Goal: Task Accomplishment & Management: Manage account settings

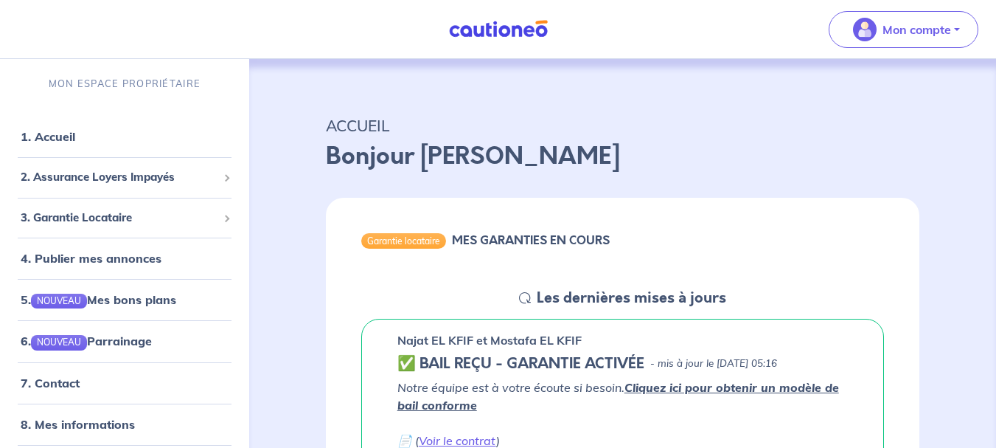
click at [53, 138] on link "1. Accueil" at bounding box center [48, 136] width 55 height 15
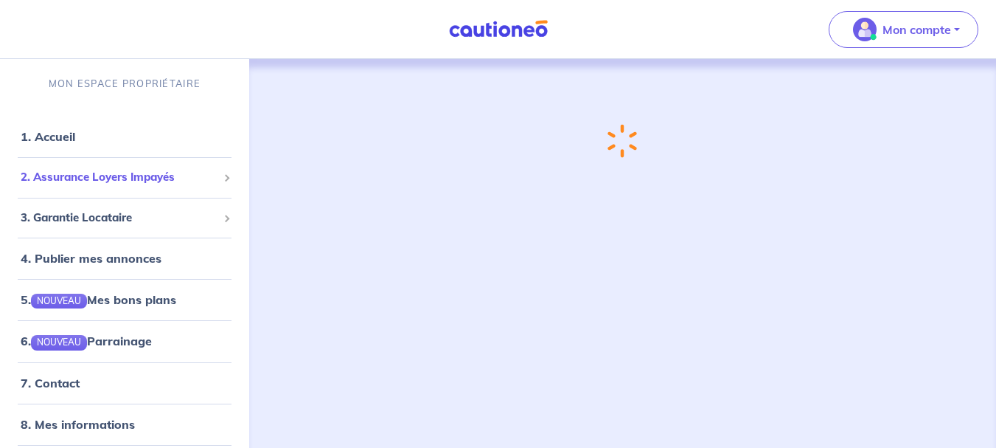
click at [111, 180] on span "2. Assurance Loyers Impayés" at bounding box center [119, 177] width 197 height 17
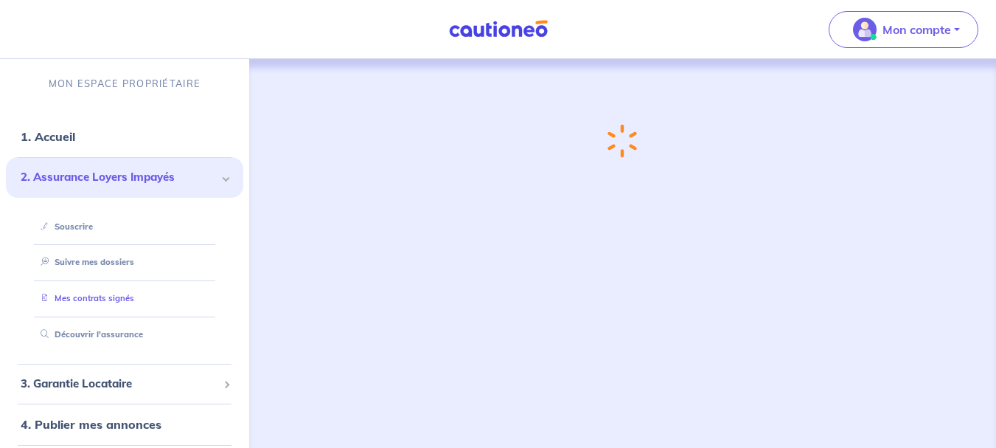
click at [116, 294] on link "Mes contrats signés" at bounding box center [85, 298] width 100 height 10
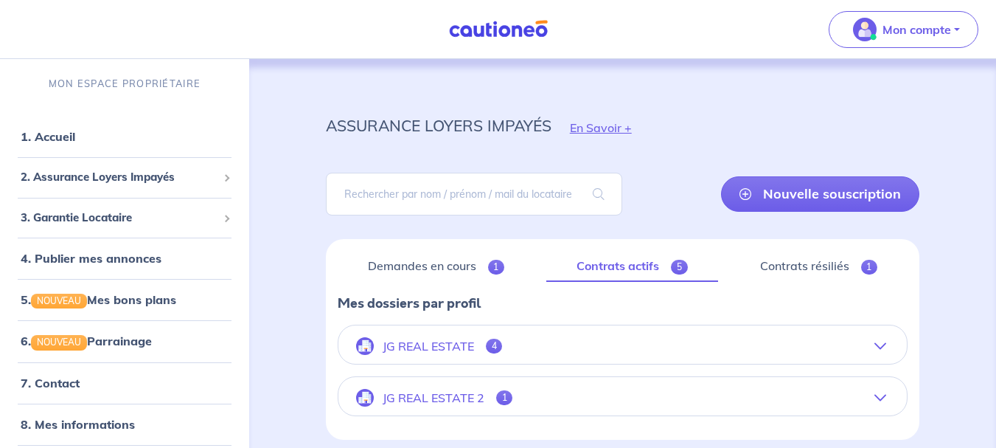
click at [464, 400] on p "JG REAL ESTATE 2" at bounding box center [434, 398] width 102 height 14
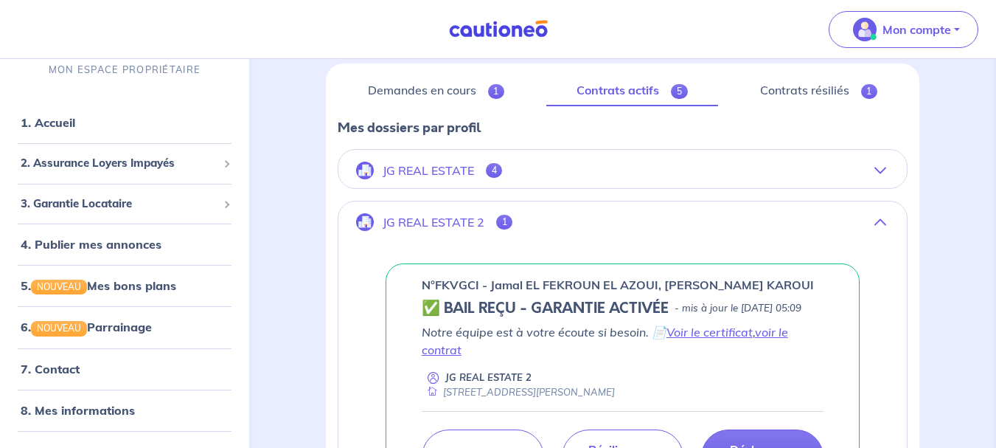
scroll to position [114, 0]
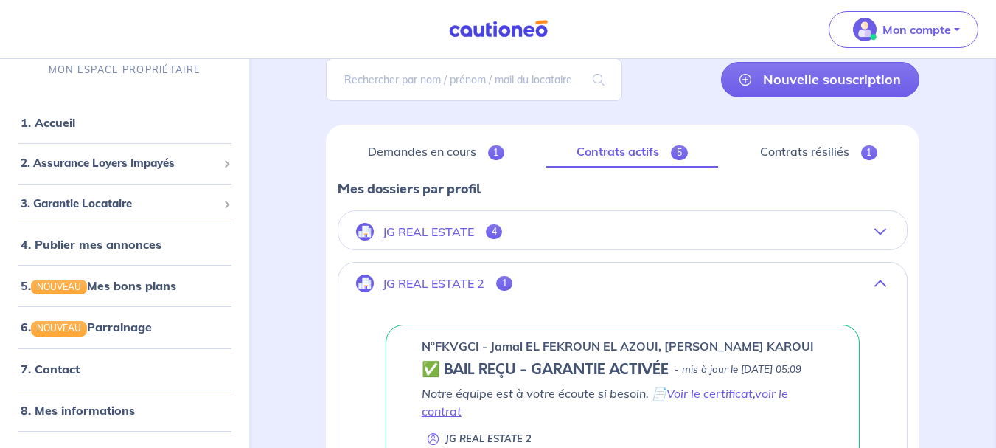
click at [634, 151] on link "Contrats actifs 5" at bounding box center [631, 151] width 171 height 31
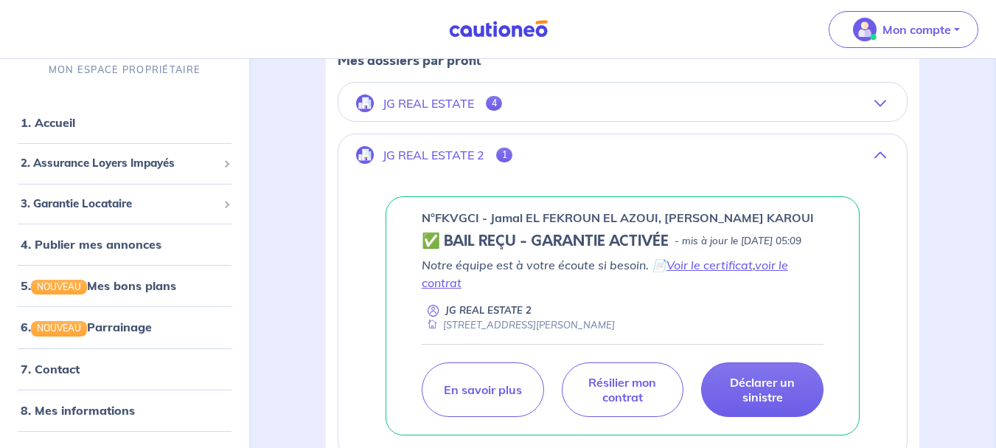
scroll to position [248, 0]
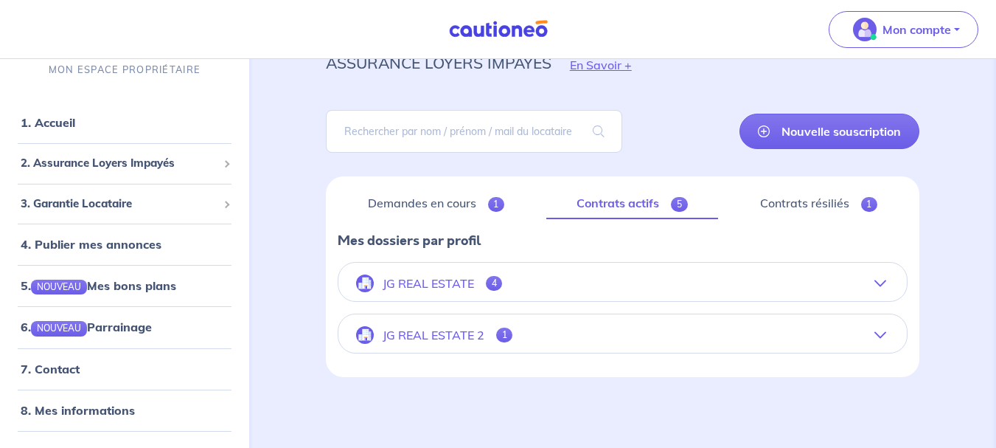
scroll to position [63, 0]
click at [439, 332] on p "JG REAL ESTATE 2" at bounding box center [434, 335] width 102 height 14
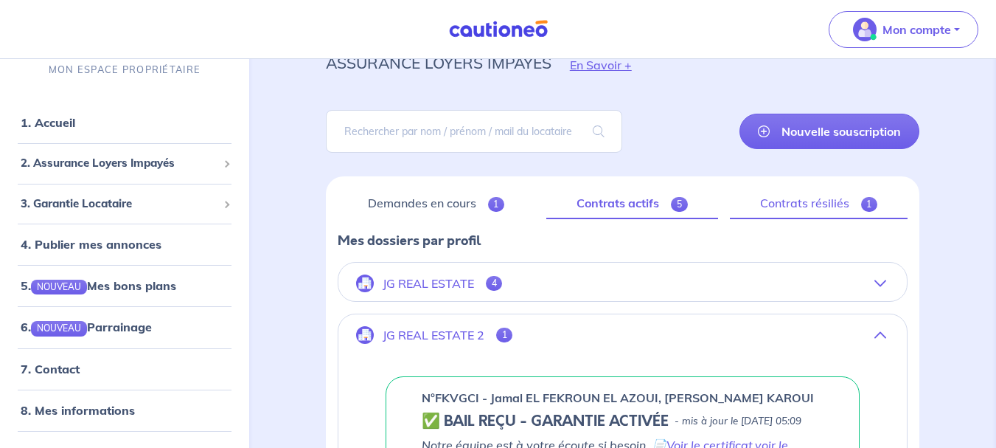
click at [815, 202] on link "Contrats résiliés 1" at bounding box center [819, 203] width 178 height 31
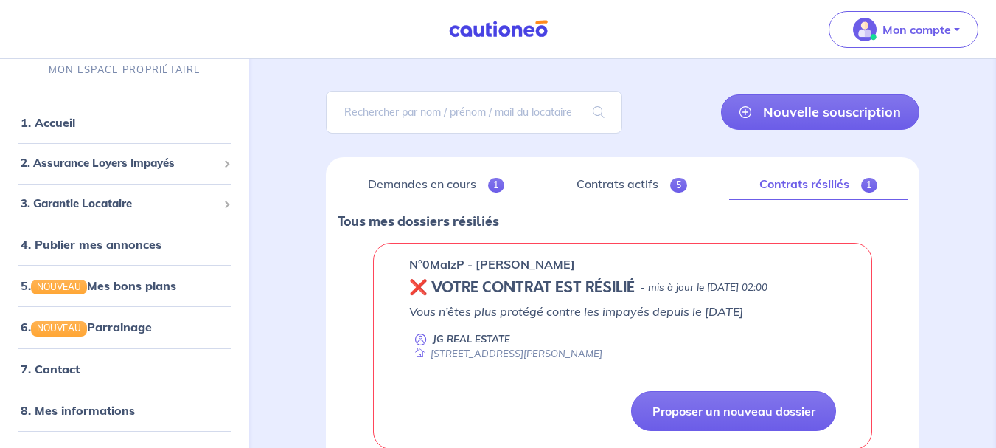
scroll to position [81, 0]
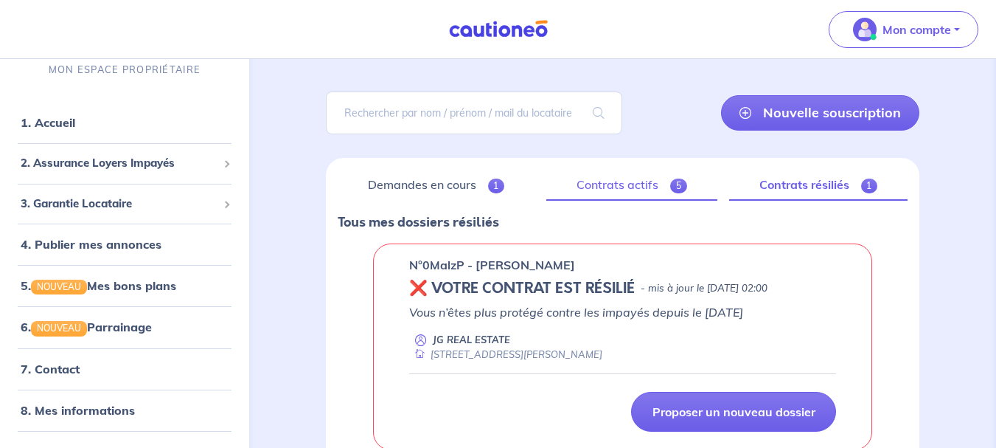
click at [636, 185] on link "Contrats actifs 5" at bounding box center [631, 185] width 170 height 31
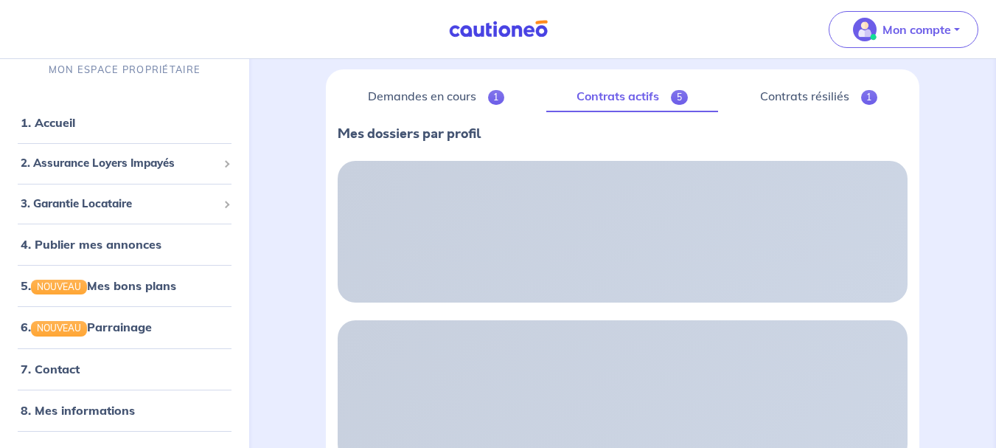
scroll to position [63, 0]
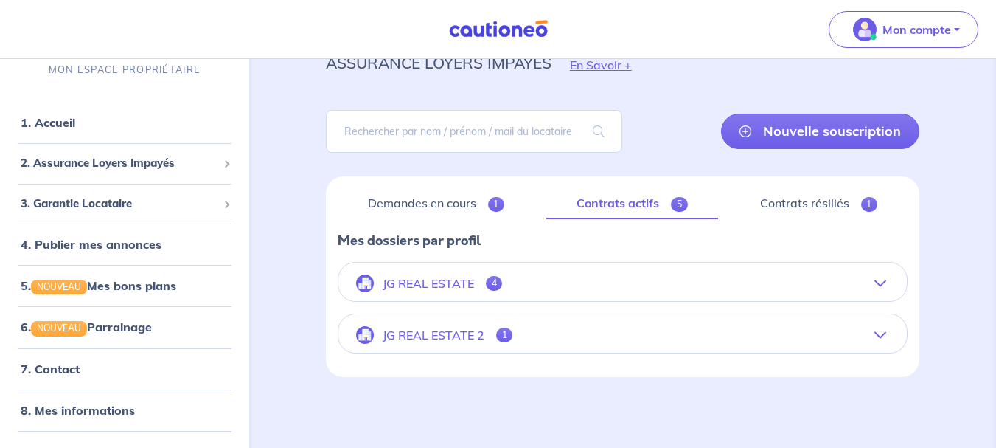
click at [442, 282] on p "JG REAL ESTATE" at bounding box center [428, 283] width 91 height 14
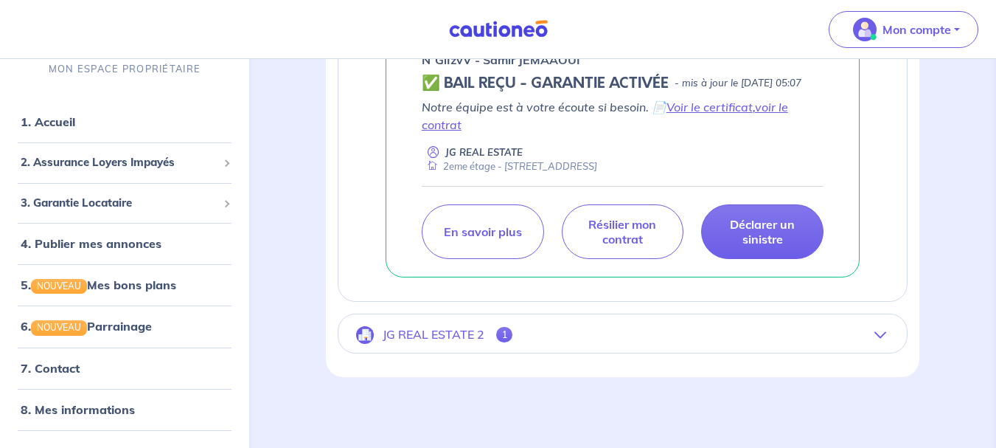
scroll to position [1171, 0]
click at [442, 331] on p "JG REAL ESTATE 2" at bounding box center [434, 334] width 102 height 14
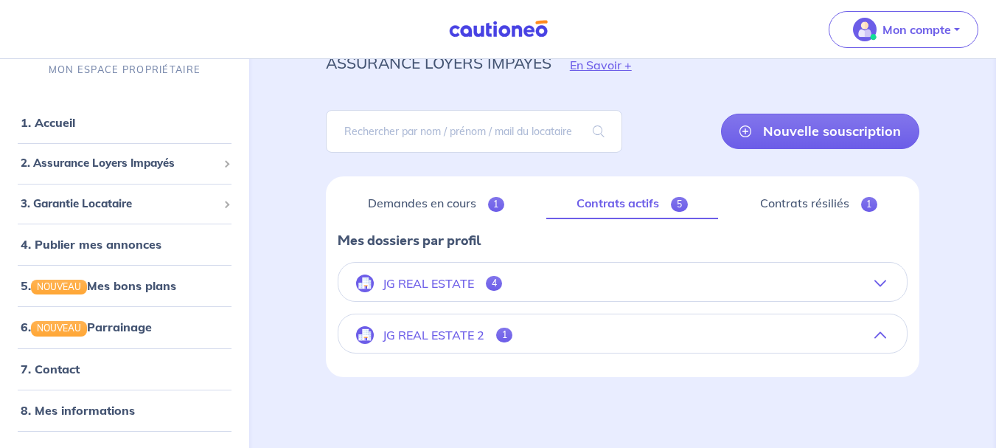
scroll to position [366, 0]
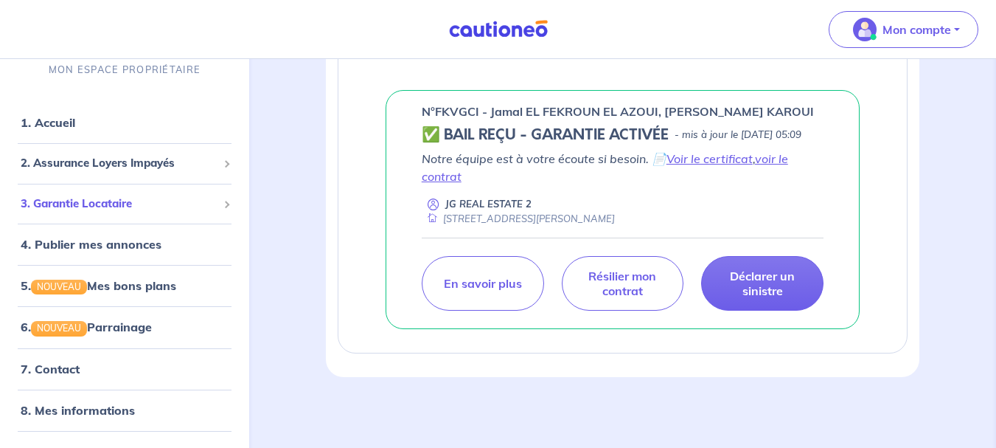
click at [105, 195] on span "3. Garantie Locataire" at bounding box center [119, 203] width 197 height 17
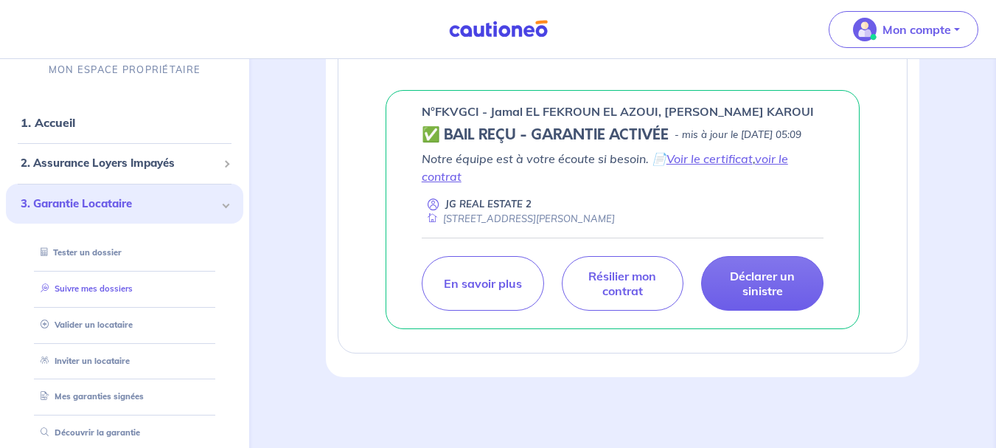
click at [105, 284] on link "Suivre mes dossiers" at bounding box center [84, 288] width 98 height 10
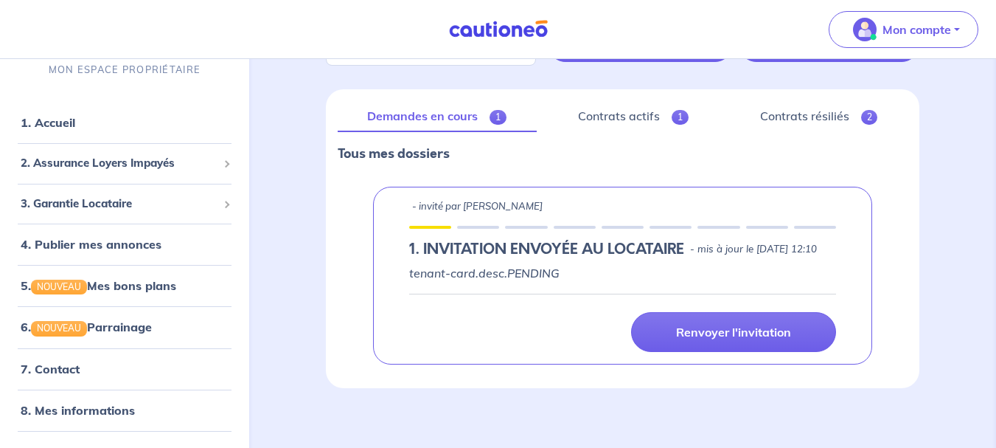
scroll to position [178, 0]
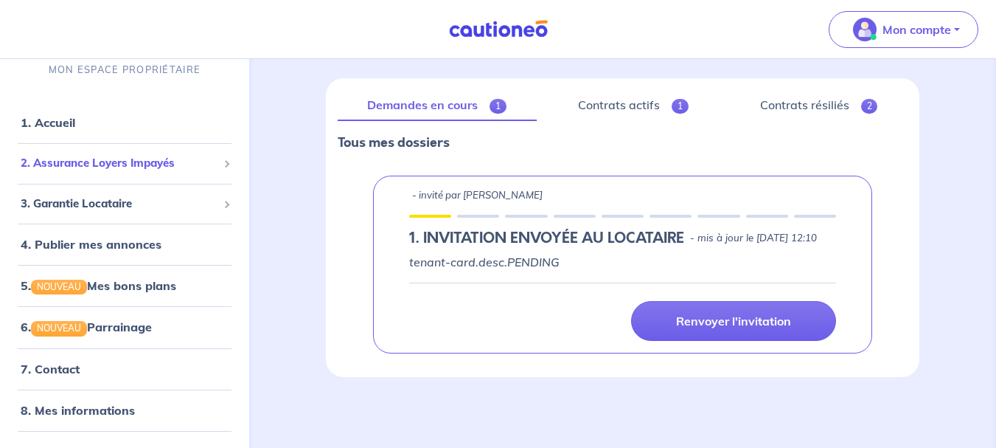
click at [59, 168] on span "2. Assurance Loyers Impayés" at bounding box center [119, 163] width 197 height 17
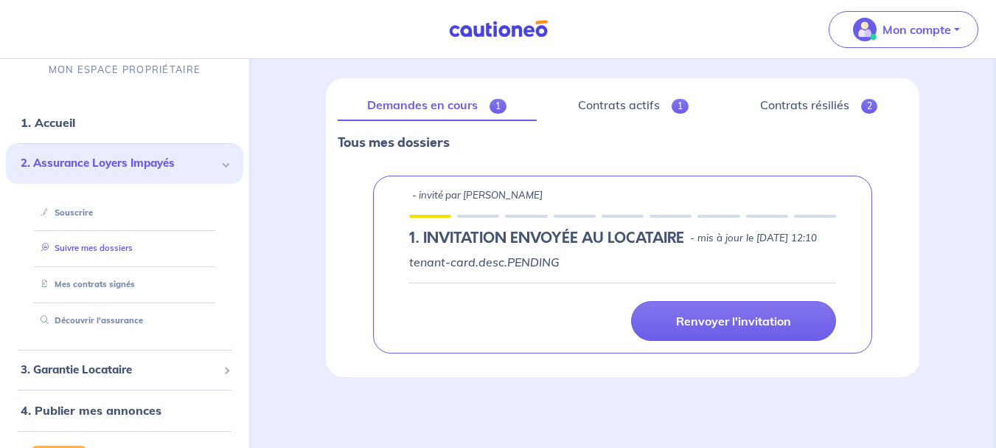
click at [85, 250] on link "Suivre mes dossiers" at bounding box center [84, 248] width 98 height 10
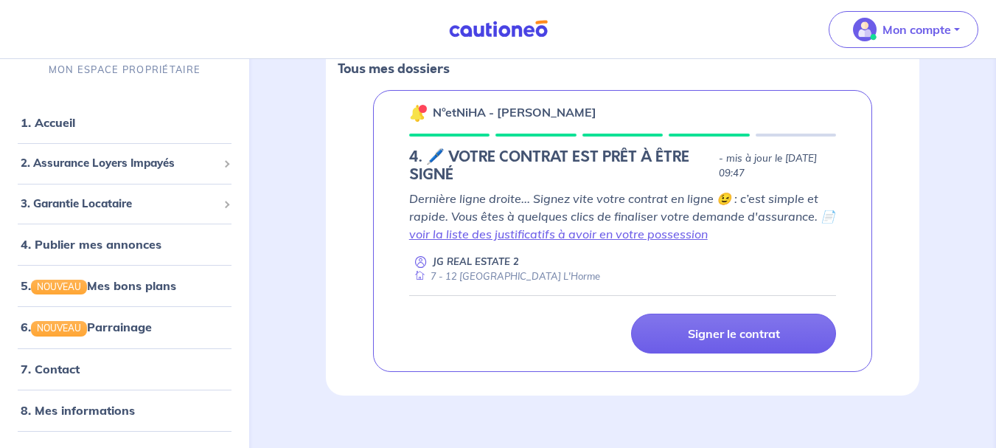
scroll to position [253, 0]
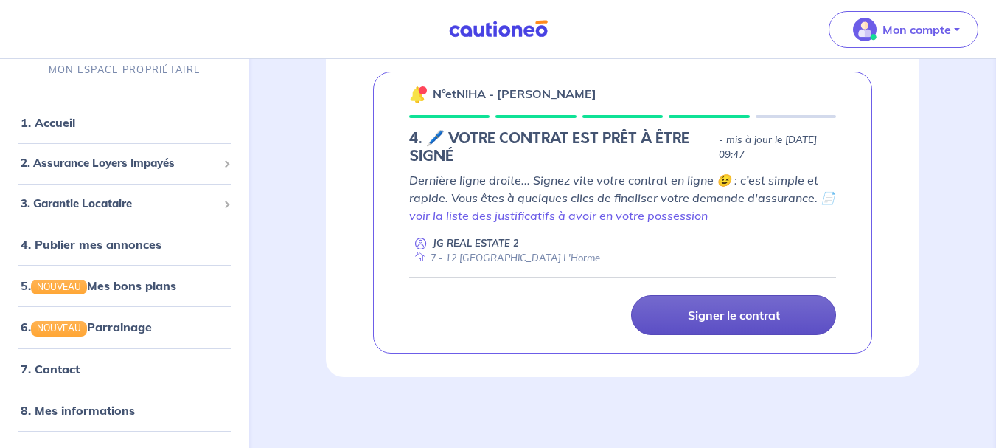
click at [727, 313] on p "Signer le contrat" at bounding box center [734, 314] width 92 height 15
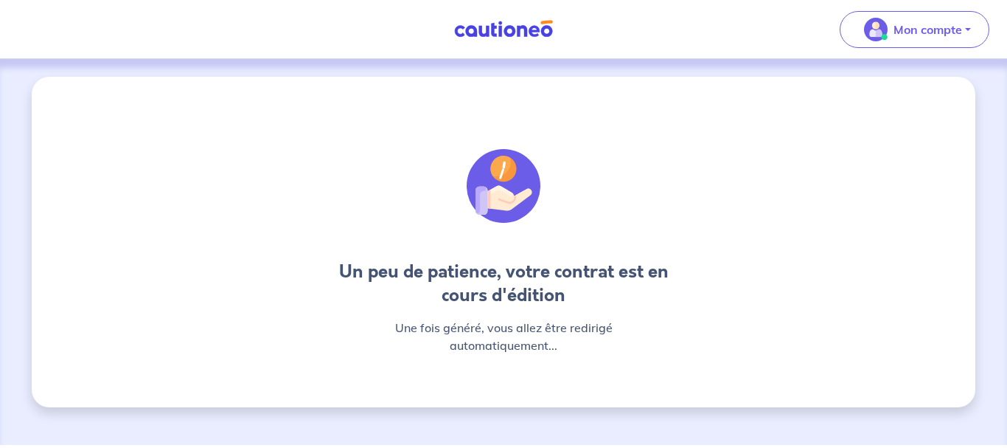
click at [743, 144] on div "Un peu de patience, votre contrat est en cours d'édition Une fois généré, vous …" at bounding box center [504, 242] width 944 height 330
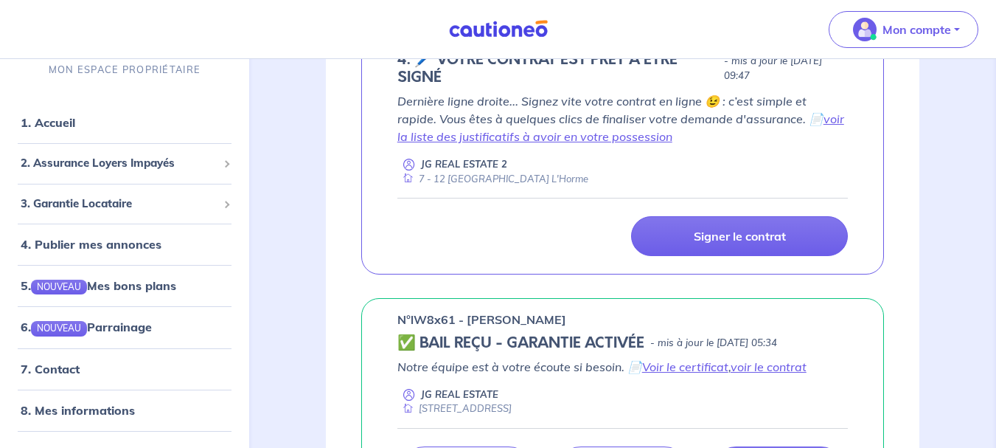
scroll to position [1475, 0]
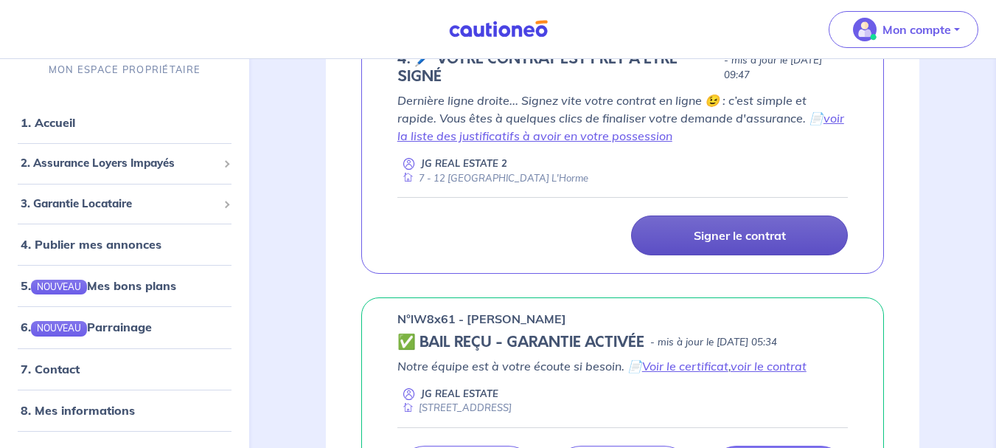
click at [759, 243] on p "Signer le contrat" at bounding box center [740, 235] width 92 height 15
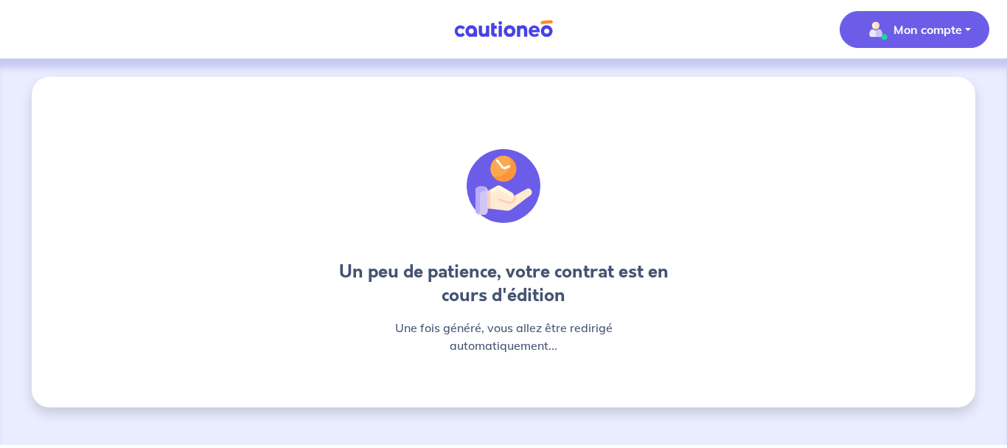
click at [949, 41] on span "Mon compte" at bounding box center [910, 30] width 104 height 24
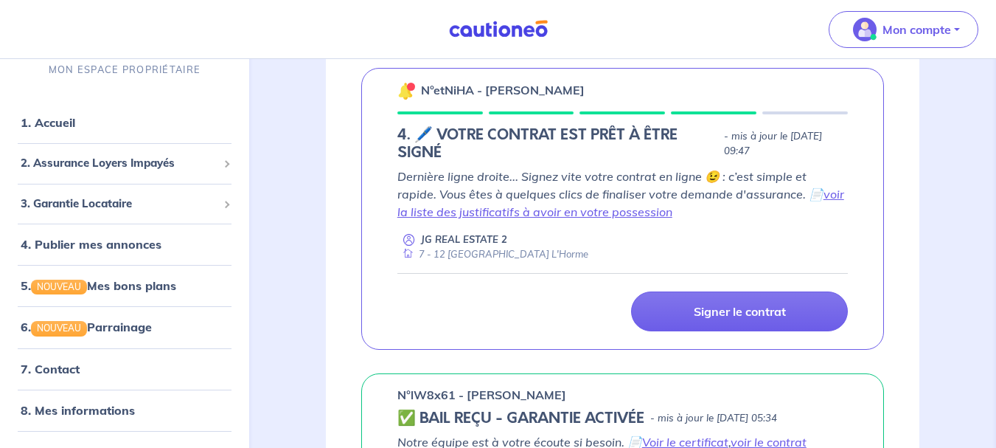
scroll to position [1377, 0]
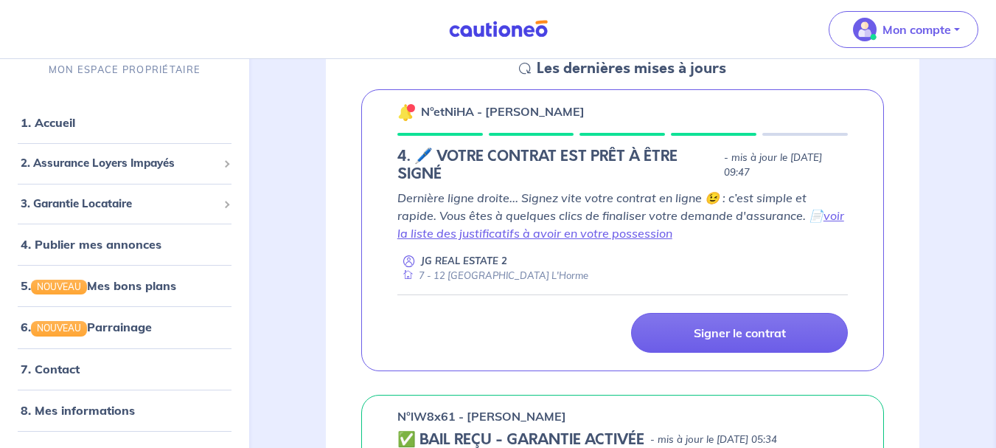
drag, startPoint x: 934, startPoint y: 140, endPoint x: 363, endPoint y: 235, distance: 578.5
click at [363, 235] on div "n°etNiHA - Sebastien CHARBONNIER 4. 🖊️ VOTRE CONTRAT EST PRÊT À ÊTRE SIGNÉ - mi…" at bounding box center [622, 230] width 523 height 282
click at [812, 235] on link "voir la liste des justificatifs à avoir en votre possession" at bounding box center [620, 224] width 447 height 32
click at [481, 227] on p "Dernière ligne droite... Signez vite votre contrat en ligne 😉 : c’est simple et…" at bounding box center [622, 215] width 450 height 53
click at [546, 208] on p "Dernière ligne droite... Signez vite votre contrat en ligne 😉 : c’est simple et…" at bounding box center [622, 215] width 450 height 53
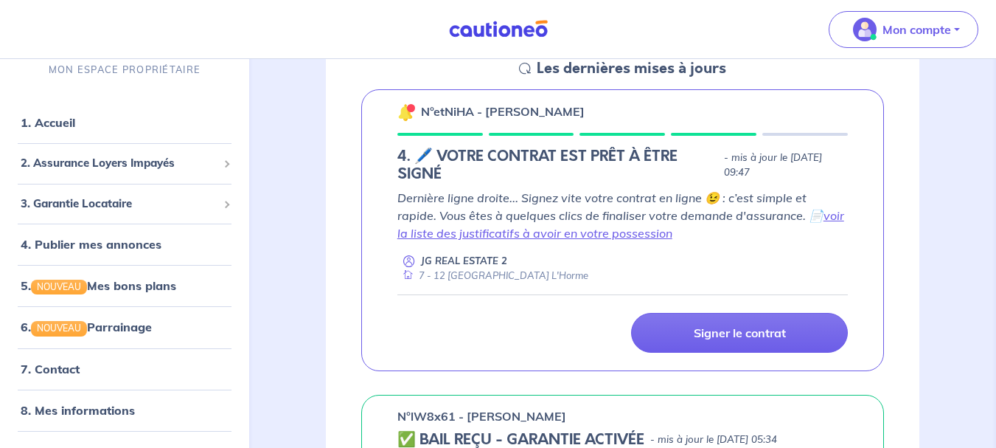
click at [453, 213] on p "Dernière ligne droite... Signez vite votre contrat en ligne 😉 : c’est simple et…" at bounding box center [622, 215] width 450 height 53
click at [508, 227] on p "Dernière ligne droite... Signez vite votre contrat en ligne 😉 : c’est simple et…" at bounding box center [622, 215] width 450 height 53
click at [420, 176] on h5 "4. 🖊️ VOTRE CONTRAT EST PRÊT À ÊTRE SIGNÉ" at bounding box center [557, 164] width 321 height 35
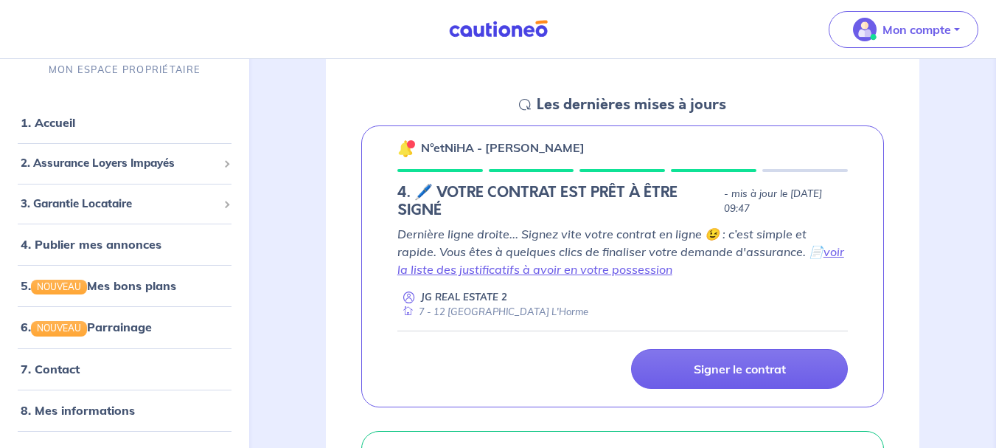
scroll to position [1348, 0]
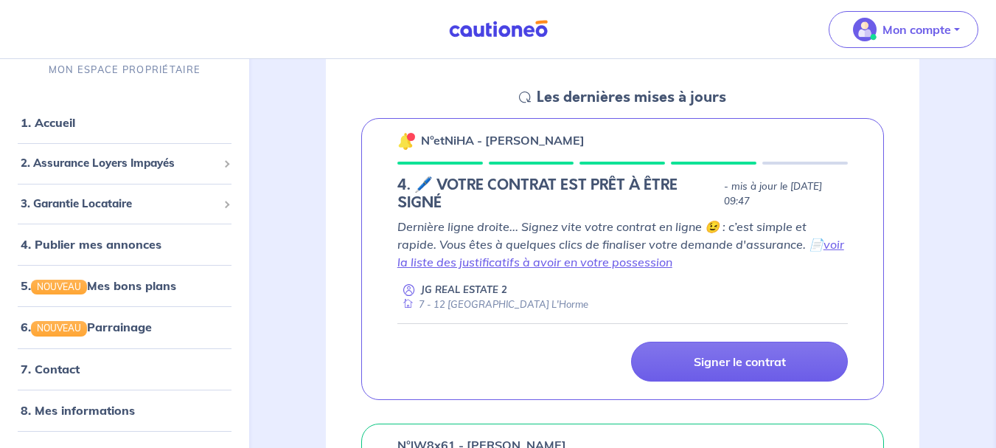
click at [607, 212] on h5 "4. 🖊️ VOTRE CONTRAT EST PRÊT À ÊTRE SIGNÉ" at bounding box center [557, 193] width 321 height 35
drag, startPoint x: 737, startPoint y: 244, endPoint x: 807, endPoint y: 243, distance: 69.3
click at [807, 243] on p "Dernière ligne droite... Signez vite votre contrat en ligne 😉 : c’est simple et…" at bounding box center [622, 243] width 450 height 53
click at [633, 247] on p "Dernière ligne droite... Signez vite votre contrat en ligne 😉 : c’est simple et…" at bounding box center [622, 243] width 450 height 53
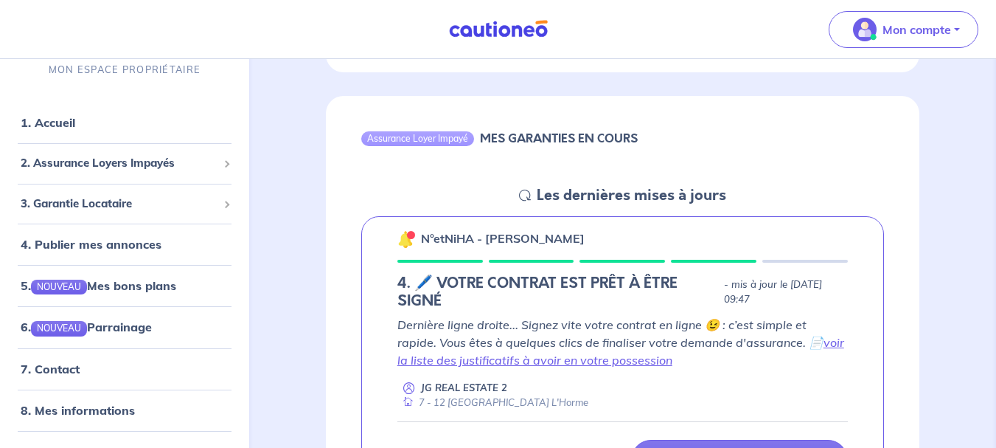
scroll to position [1413, 0]
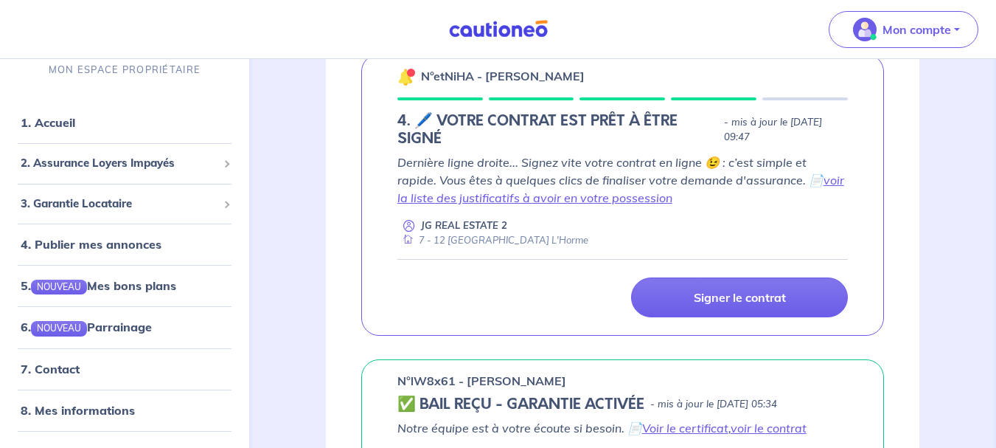
click at [495, 85] on p "n°etNiHA - [PERSON_NAME]" at bounding box center [503, 76] width 164 height 18
click at [87, 206] on span "3. Garantie Locataire" at bounding box center [119, 203] width 197 height 17
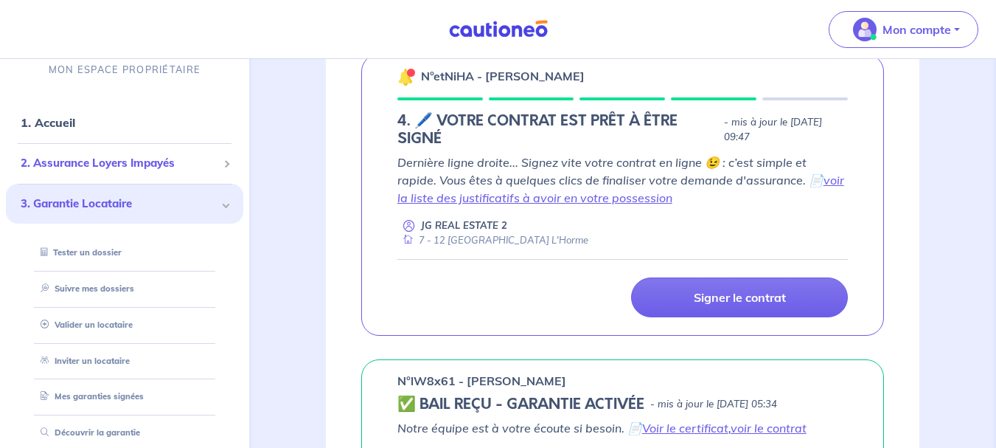
click at [136, 164] on span "2. Assurance Loyers Impayés" at bounding box center [119, 163] width 197 height 17
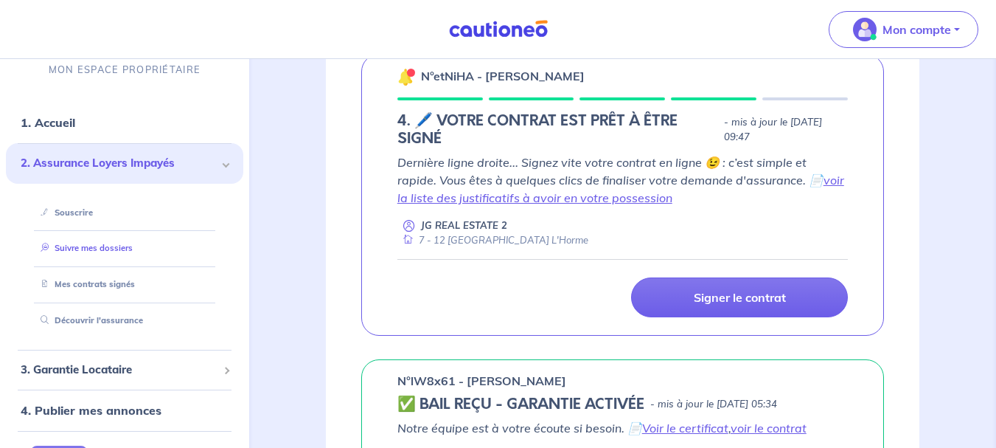
click at [80, 244] on link "Suivre mes dossiers" at bounding box center [84, 248] width 98 height 10
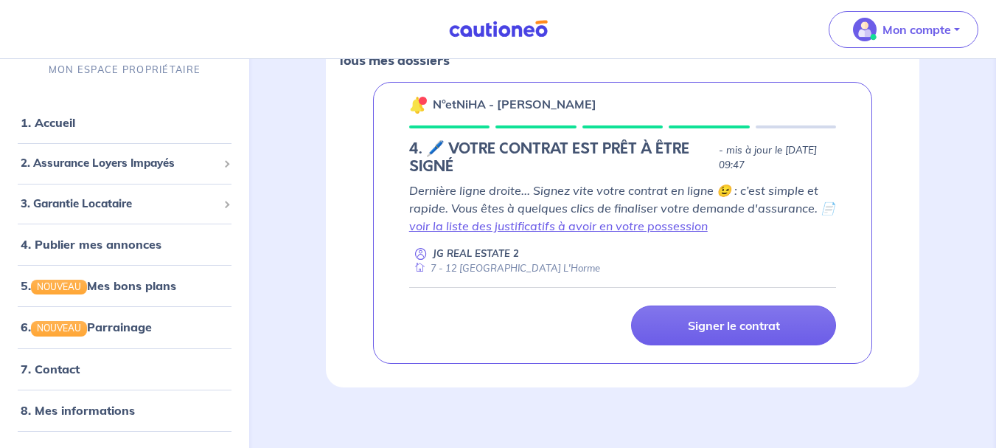
scroll to position [253, 0]
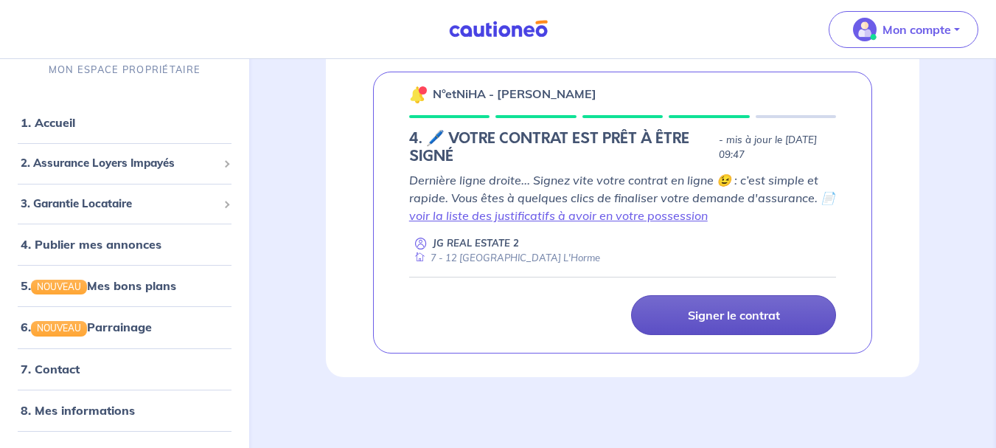
click at [743, 324] on link "Signer le contrat" at bounding box center [733, 315] width 205 height 40
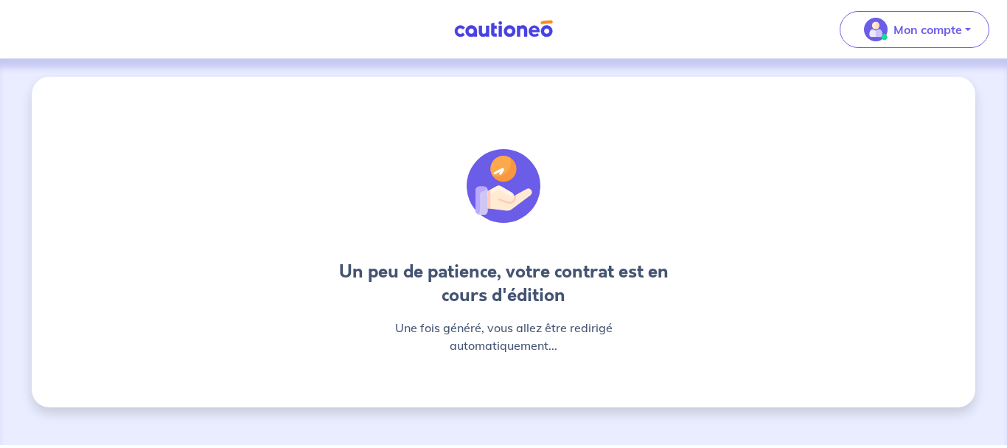
drag, startPoint x: 683, startPoint y: 167, endPoint x: 708, endPoint y: 157, distance: 27.1
click at [712, 153] on div "Un peu de patience, votre contrat est en cours d'édition Une fois généré, vous …" at bounding box center [504, 242] width 944 height 330
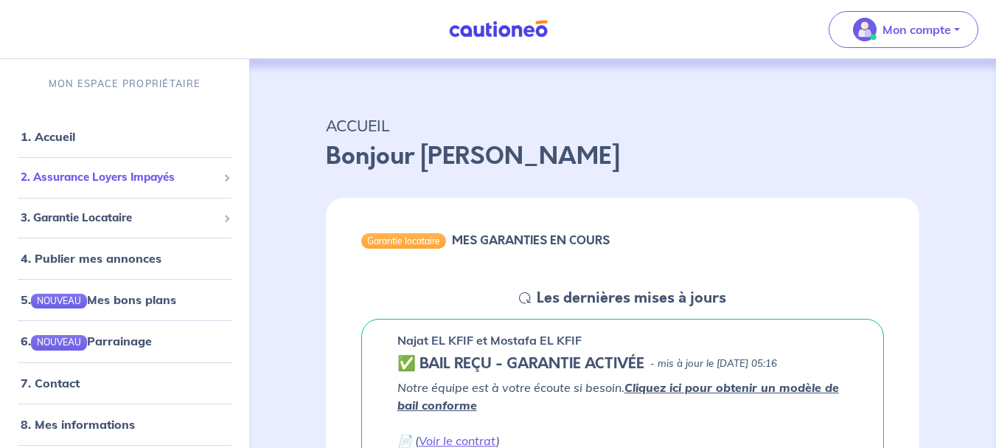
click at [113, 173] on span "2. Assurance Loyers Impayés" at bounding box center [119, 177] width 197 height 17
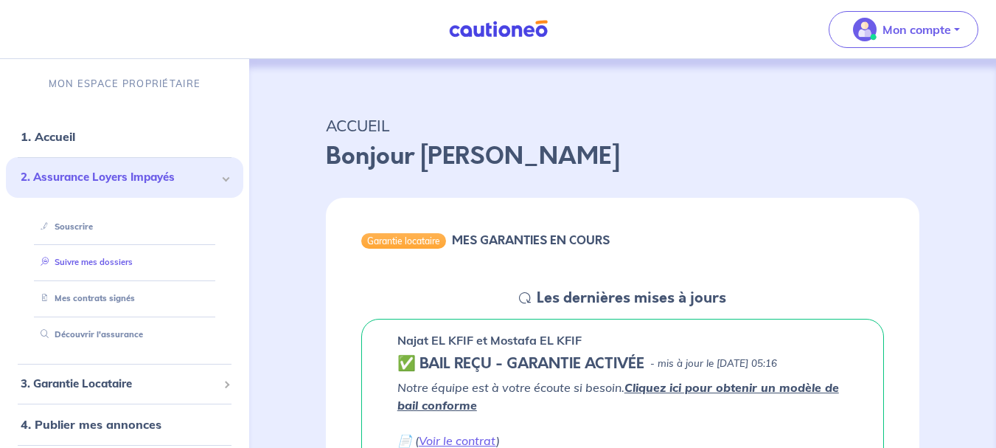
click at [79, 257] on link "Suivre mes dossiers" at bounding box center [84, 262] width 98 height 10
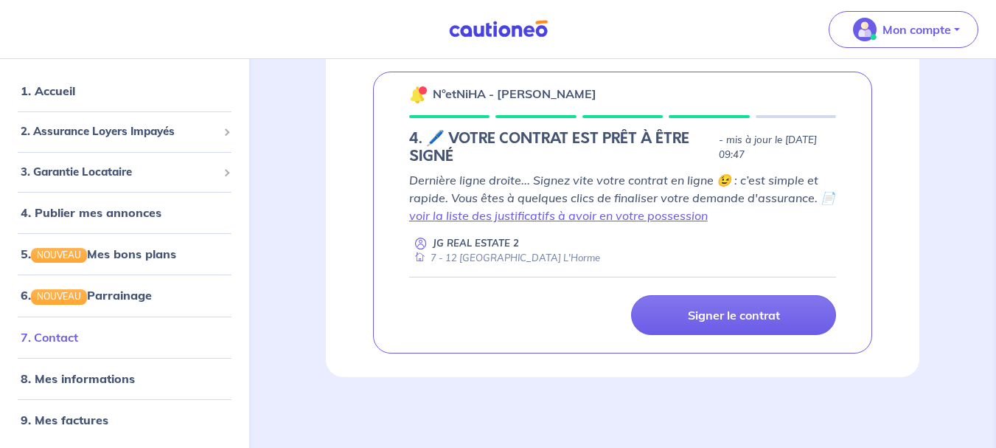
scroll to position [31, 0]
click at [71, 330] on link "7. Contact" at bounding box center [50, 337] width 58 height 15
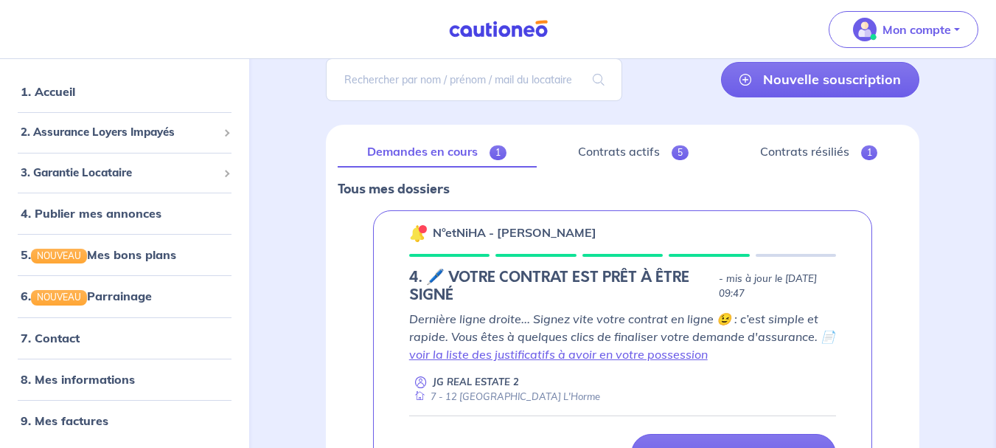
scroll to position [0, 0]
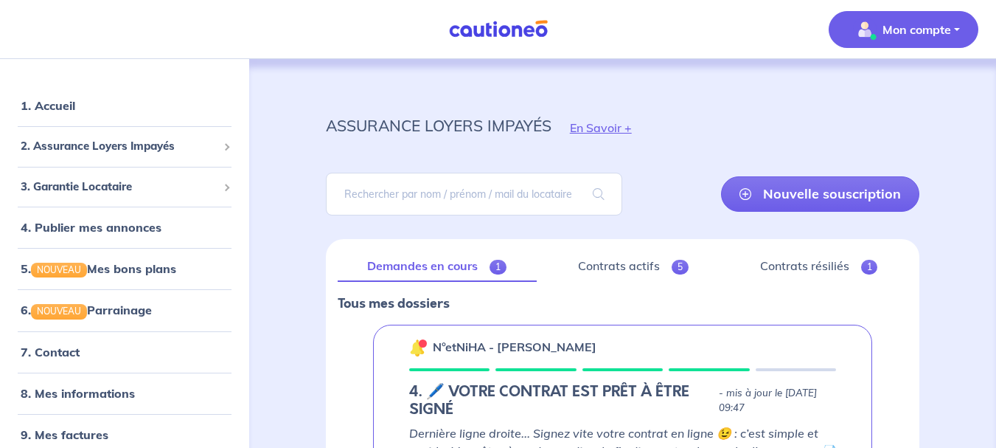
click at [939, 30] on p "Mon compte" at bounding box center [916, 30] width 69 height 18
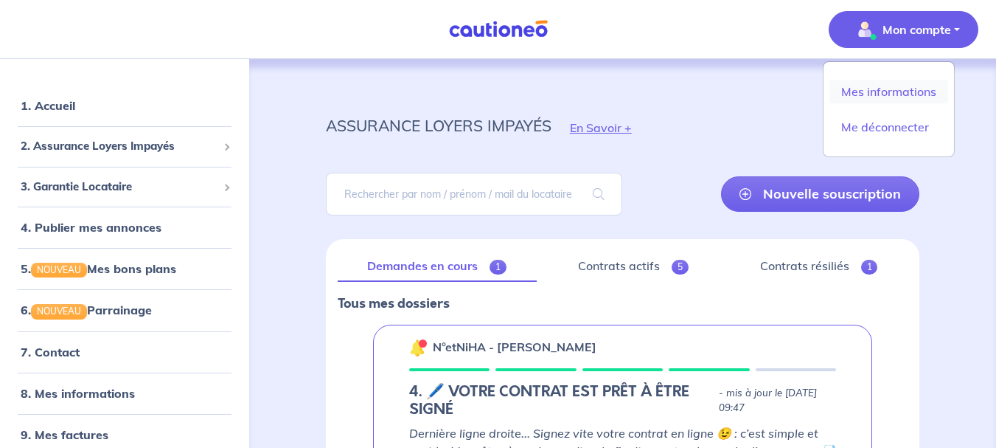
click at [920, 88] on link "Mes informations" at bounding box center [888, 92] width 119 height 24
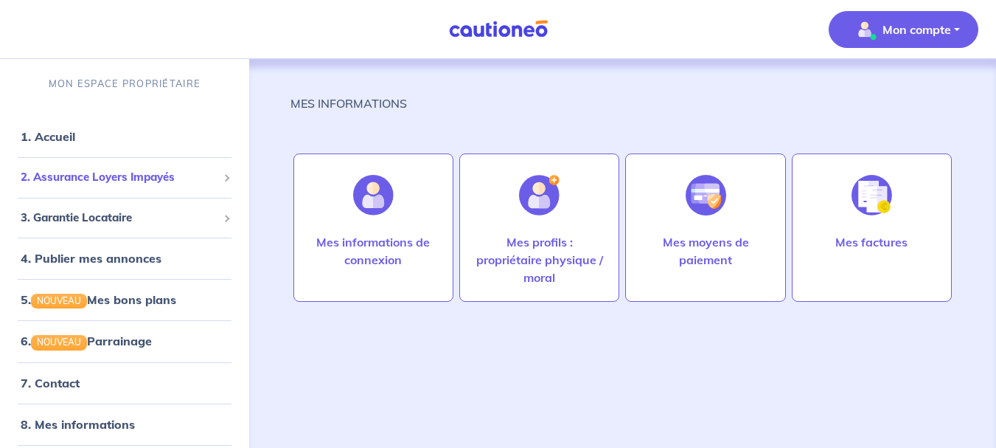
click at [65, 181] on span "2. Assurance Loyers Impayés" at bounding box center [119, 177] width 197 height 17
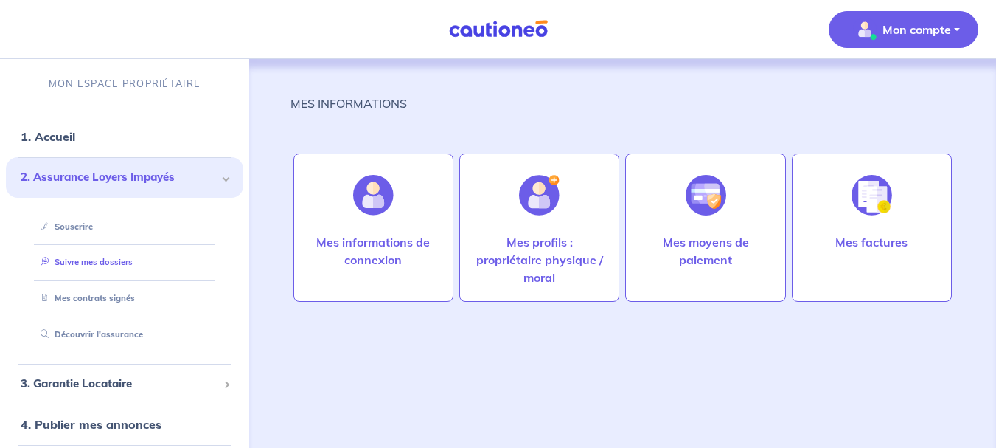
click at [83, 257] on link "Suivre mes dossiers" at bounding box center [84, 262] width 98 height 10
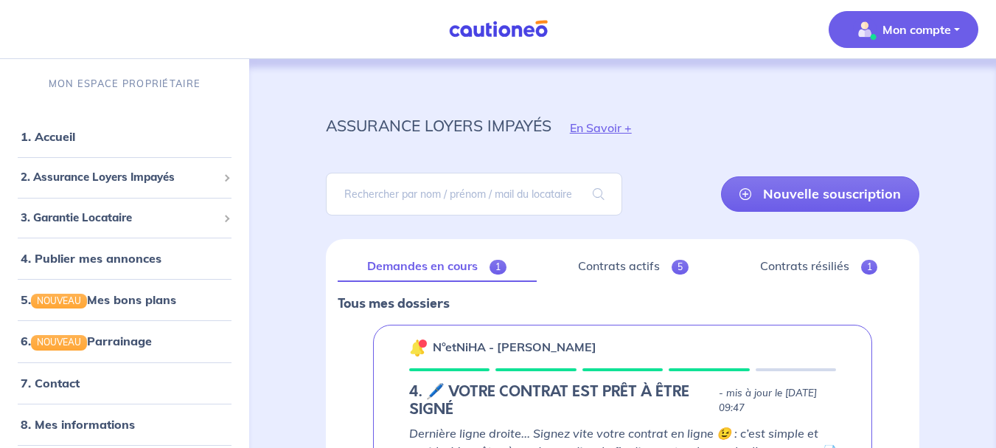
click at [918, 27] on p "Mon compte" at bounding box center [916, 30] width 69 height 18
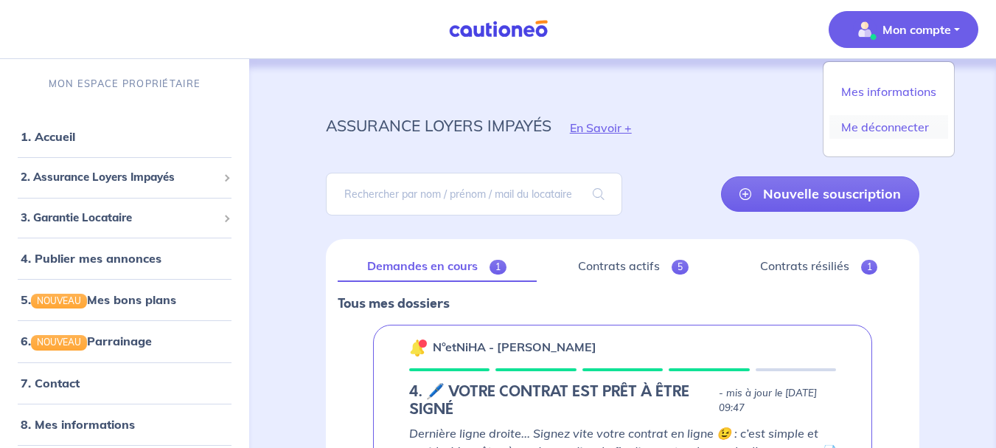
click at [912, 129] on link "Me déconnecter" at bounding box center [888, 127] width 119 height 24
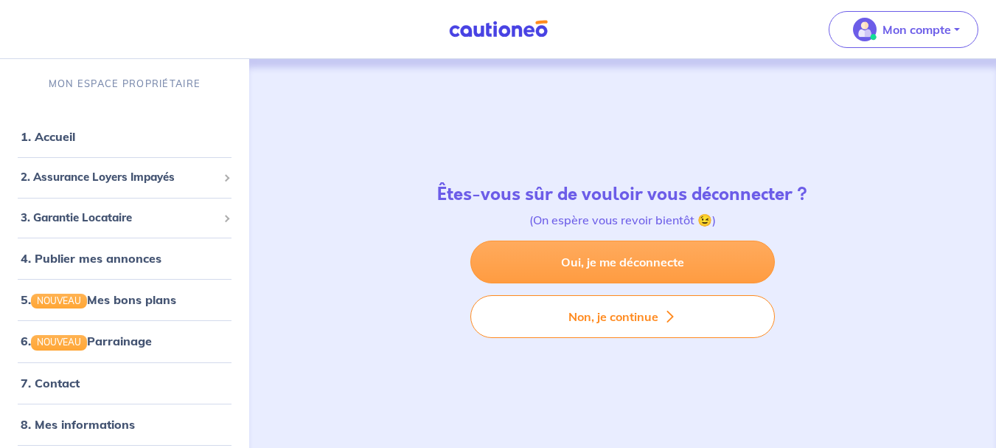
click at [605, 269] on link "Oui, je me déconnecte" at bounding box center [622, 261] width 304 height 43
